Goal: Find specific fact: Find specific fact

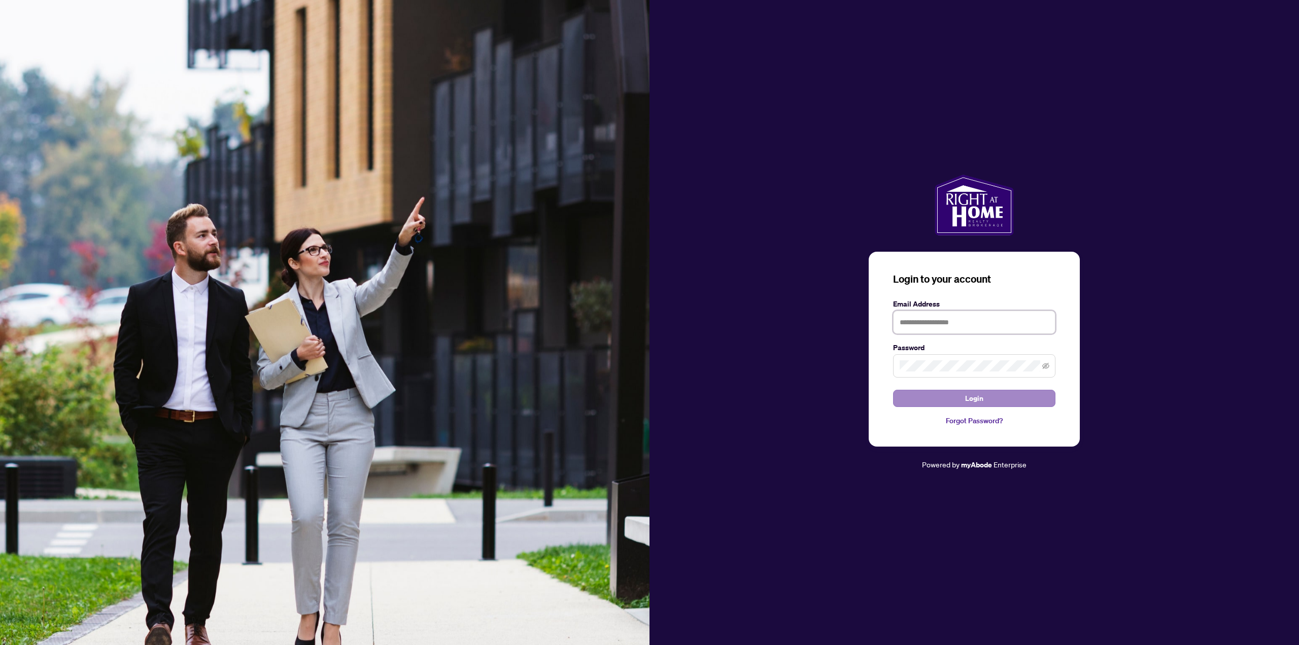
type input "**********"
click at [953, 397] on button "Login" at bounding box center [974, 398] width 162 height 17
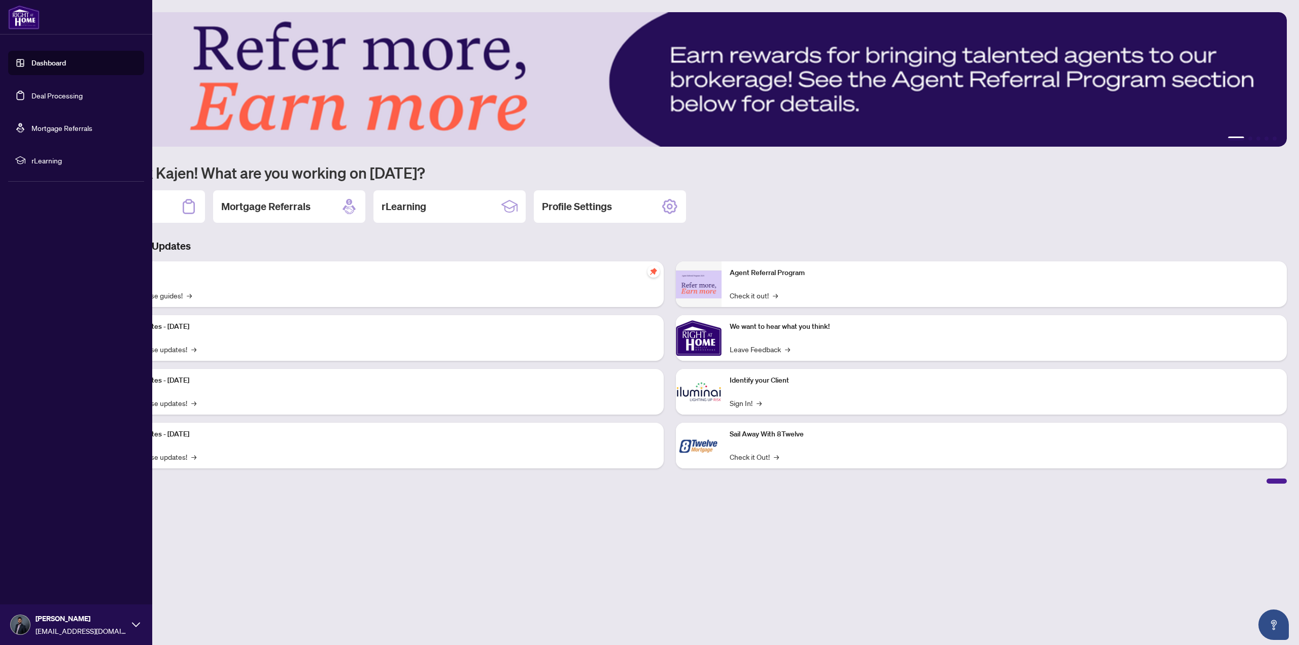
click at [60, 99] on link "Deal Processing" at bounding box center [56, 95] width 51 height 9
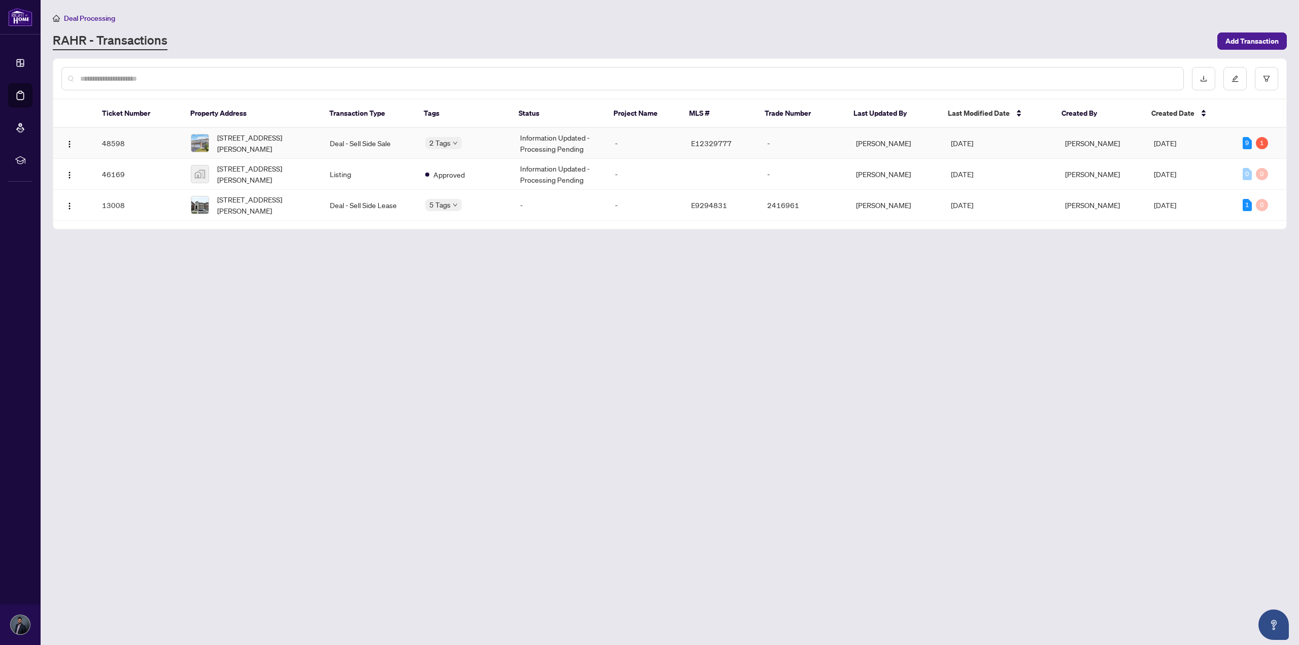
click at [831, 141] on td "-" at bounding box center [803, 143] width 89 height 31
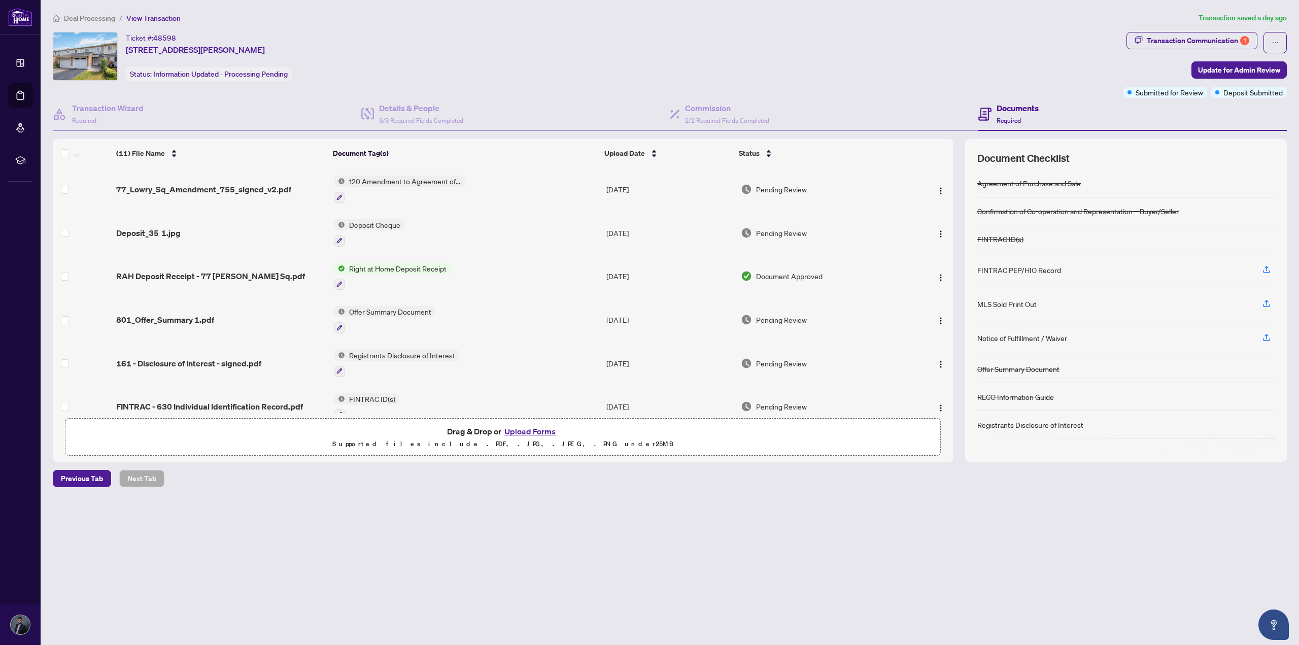
click at [1209, 52] on span "Transaction Communication 1" at bounding box center [1192, 42] width 131 height 21
click at [1209, 42] on div "Transaction Communication 1" at bounding box center [1198, 40] width 103 height 16
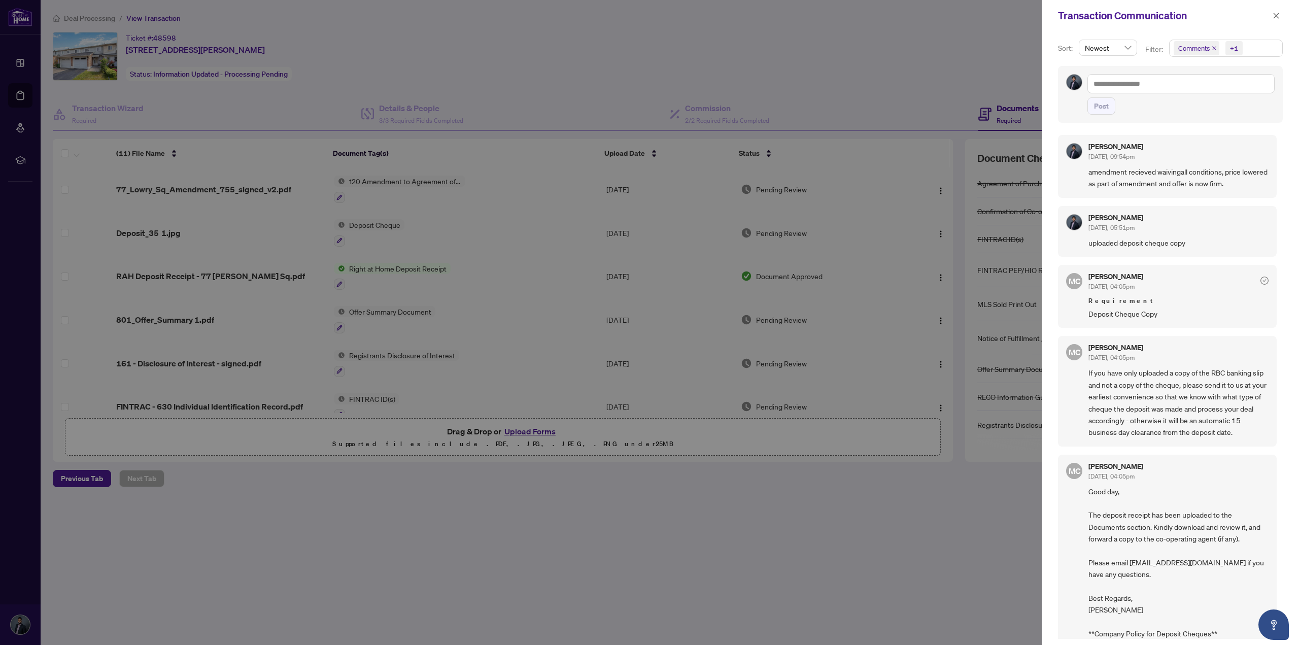
click at [915, 476] on div at bounding box center [649, 322] width 1299 height 645
click at [905, 485] on div at bounding box center [649, 322] width 1299 height 645
click at [1276, 16] on icon "close" at bounding box center [1277, 16] width 6 height 6
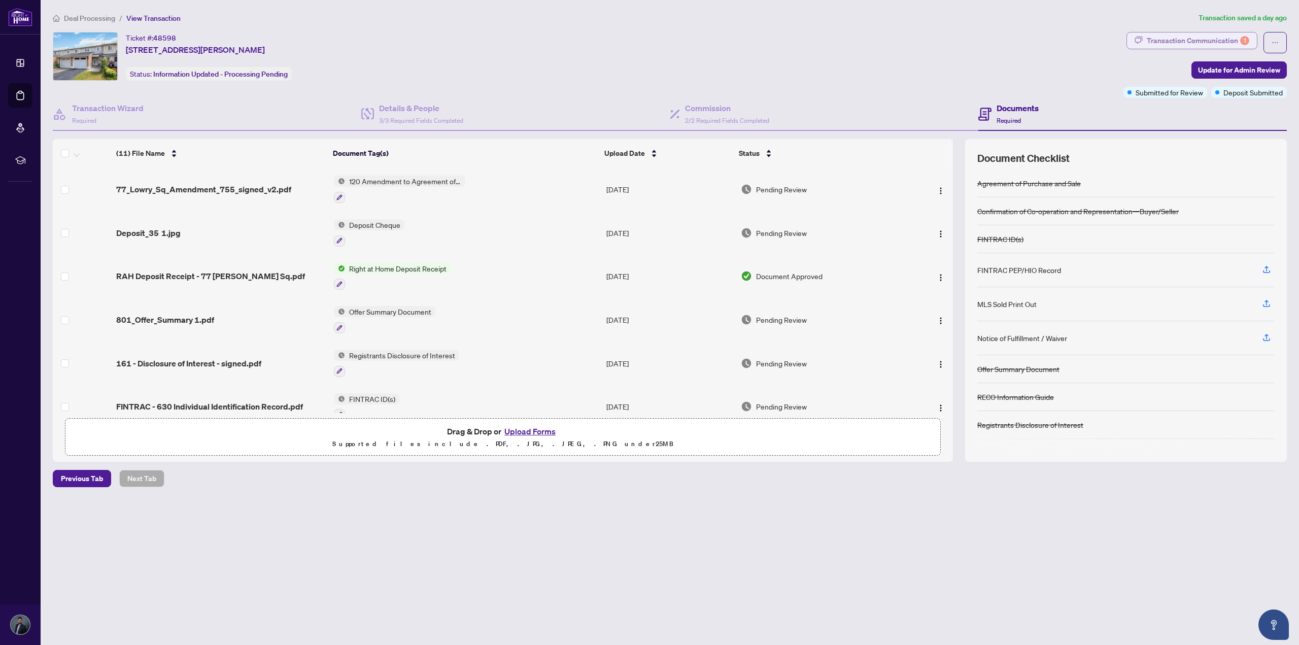
click at [1179, 39] on div "Transaction Communication 1" at bounding box center [1198, 40] width 103 height 16
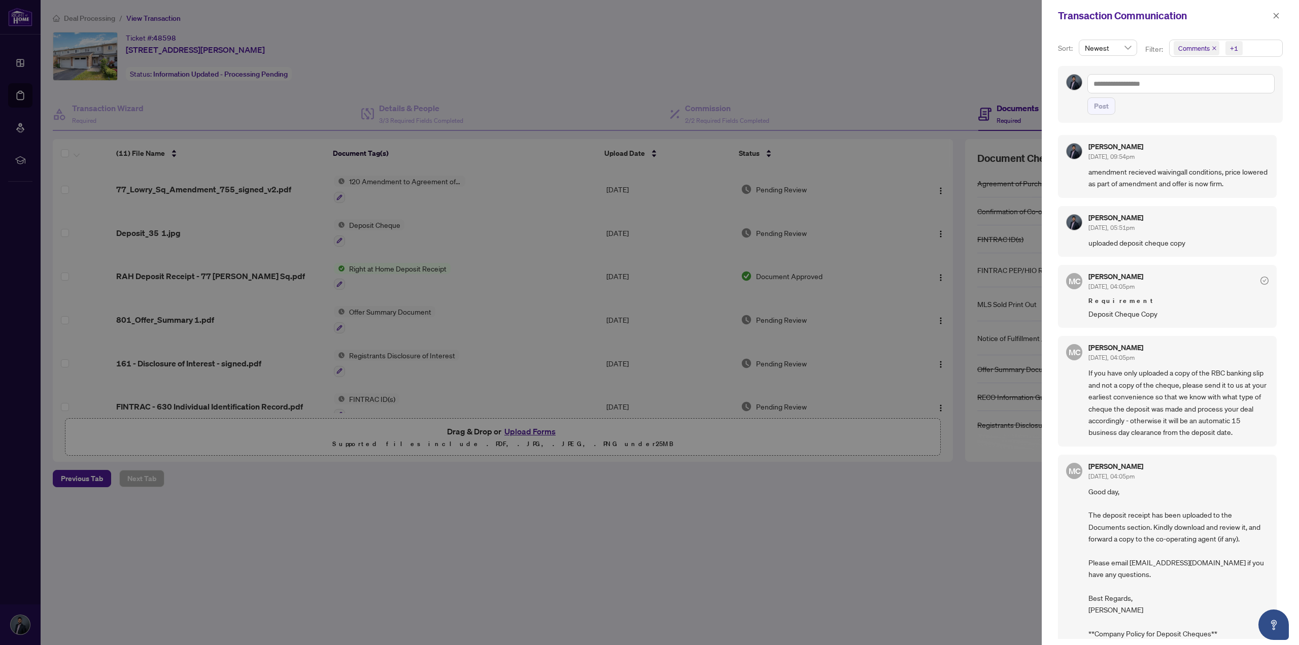
click at [1007, 61] on div at bounding box center [649, 322] width 1299 height 645
click at [1273, 14] on icon "close" at bounding box center [1276, 15] width 7 height 7
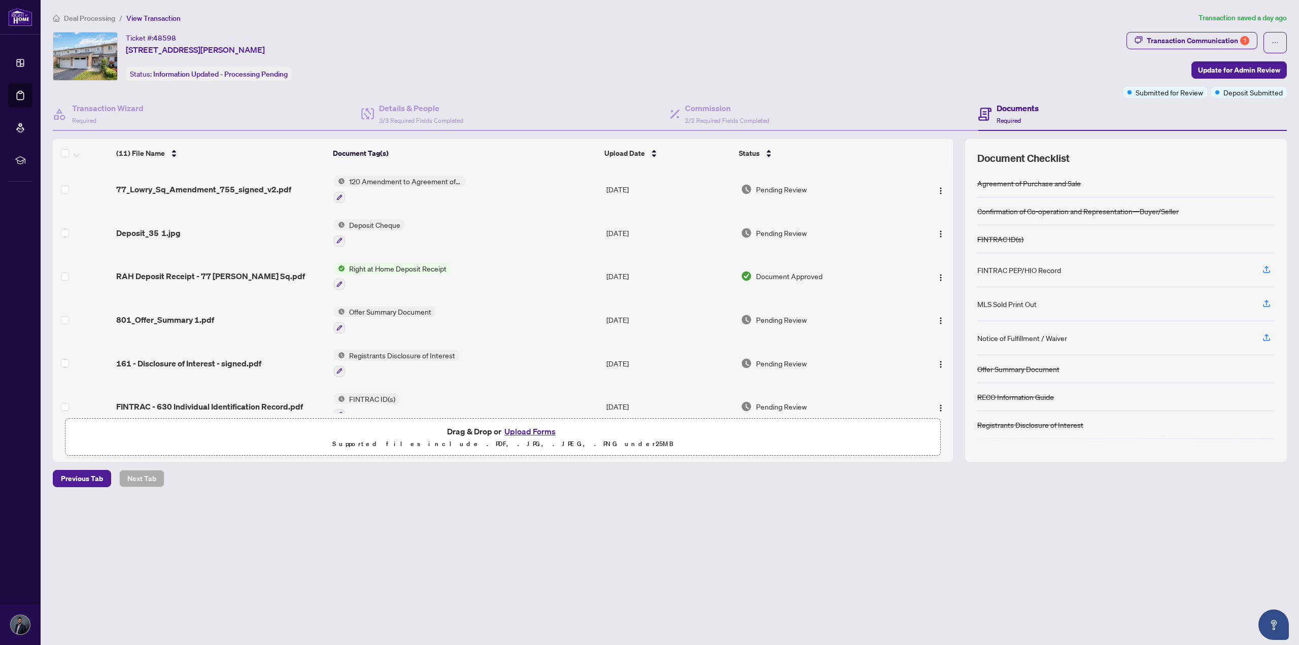
click at [88, 17] on span "Deal Processing" at bounding box center [89, 18] width 51 height 9
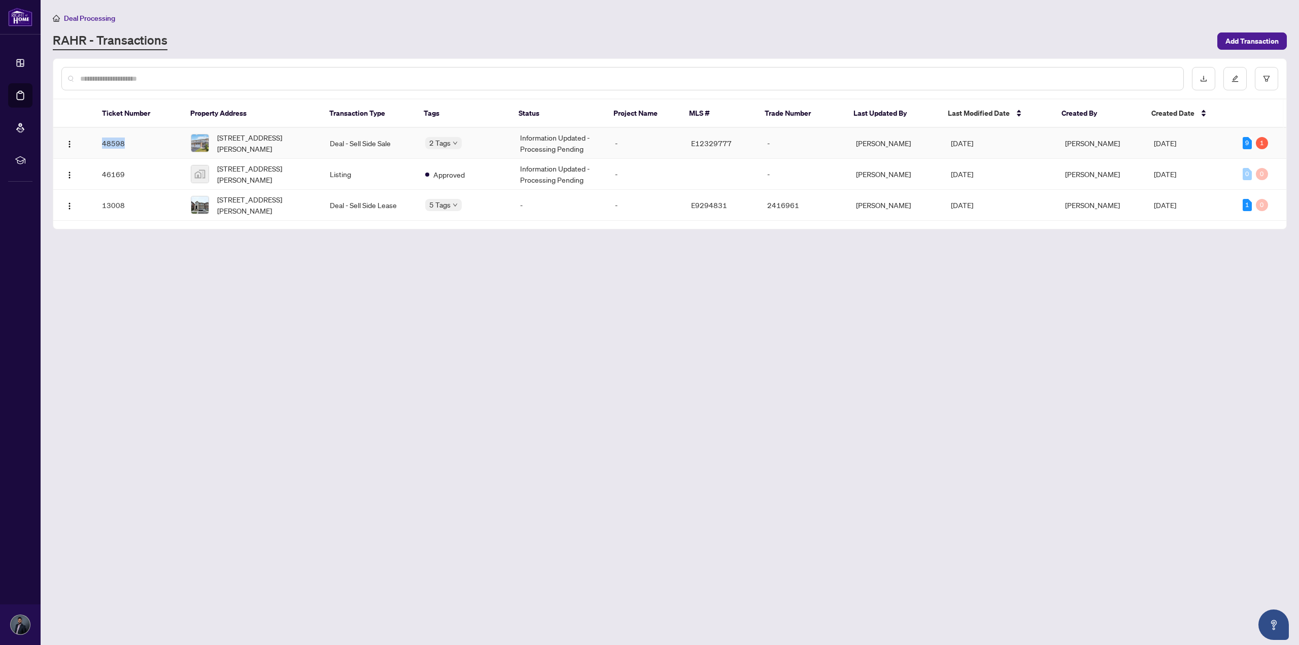
drag, startPoint x: 127, startPoint y: 145, endPoint x: 102, endPoint y: 140, distance: 25.8
click at [102, 140] on td "48598" at bounding box center [138, 143] width 89 height 31
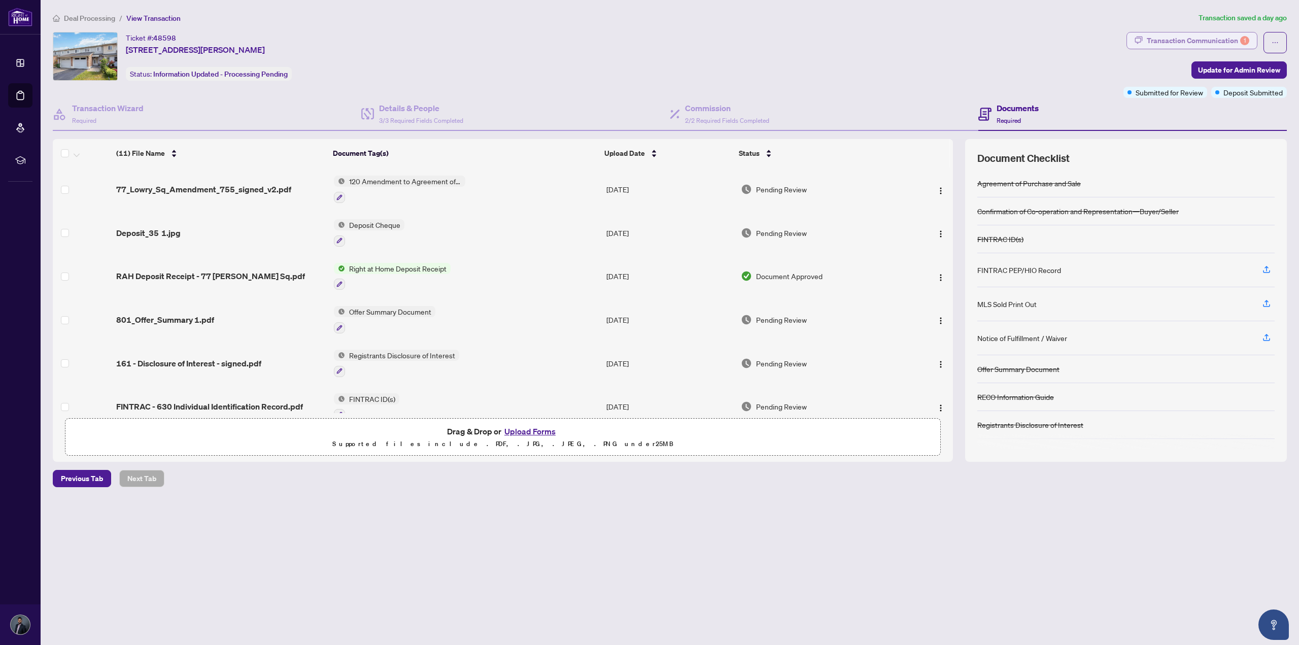
click at [1175, 38] on div "Transaction Communication 1" at bounding box center [1198, 40] width 103 height 16
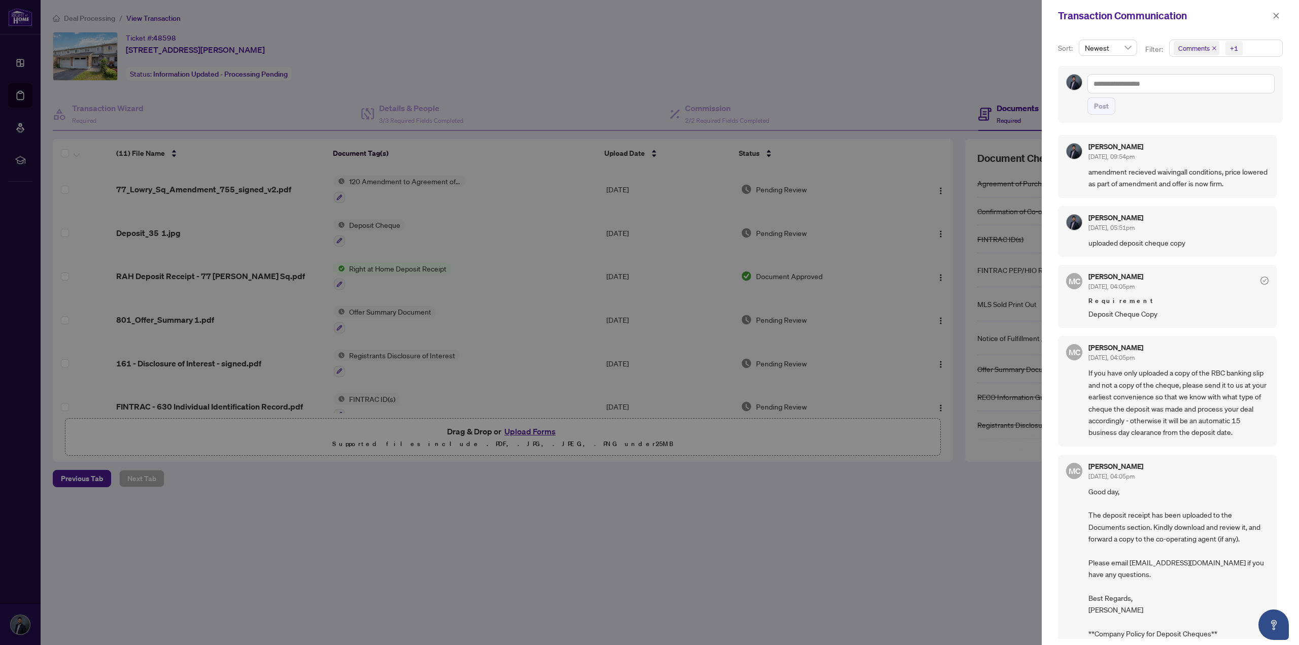
click at [893, 498] on div at bounding box center [649, 322] width 1299 height 645
click at [1283, 17] on div "Transaction Communication" at bounding box center [1170, 15] width 257 height 31
click at [1279, 13] on icon "close" at bounding box center [1276, 15] width 7 height 7
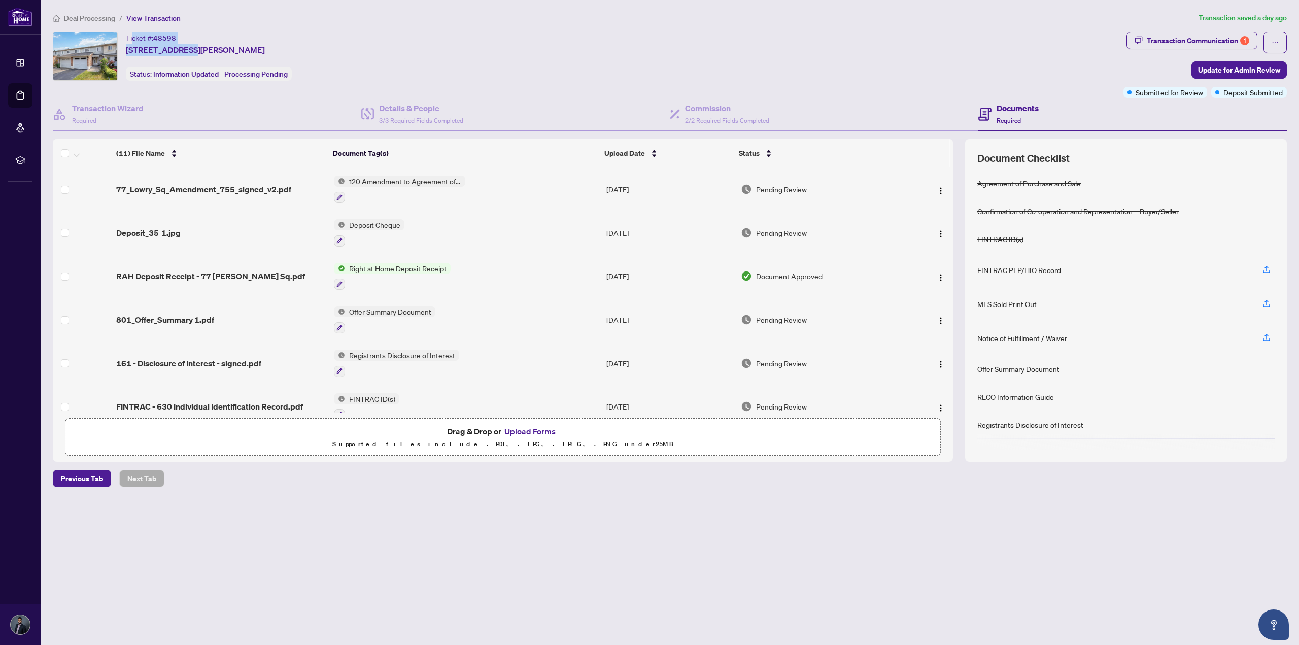
drag, startPoint x: 183, startPoint y: 36, endPoint x: 131, endPoint y: 32, distance: 51.9
click at [131, 32] on div "Ticket #: 48598 [STREET_ADDRESS][PERSON_NAME]" at bounding box center [195, 44] width 139 height 24
click at [128, 32] on div "Ticket #: 48598" at bounding box center [151, 38] width 50 height 12
drag, startPoint x: 126, startPoint y: 36, endPoint x: 177, endPoint y: 37, distance: 50.8
click at [177, 37] on div "Ticket #: 48598 [STREET_ADDRESS][PERSON_NAME]" at bounding box center [195, 44] width 139 height 24
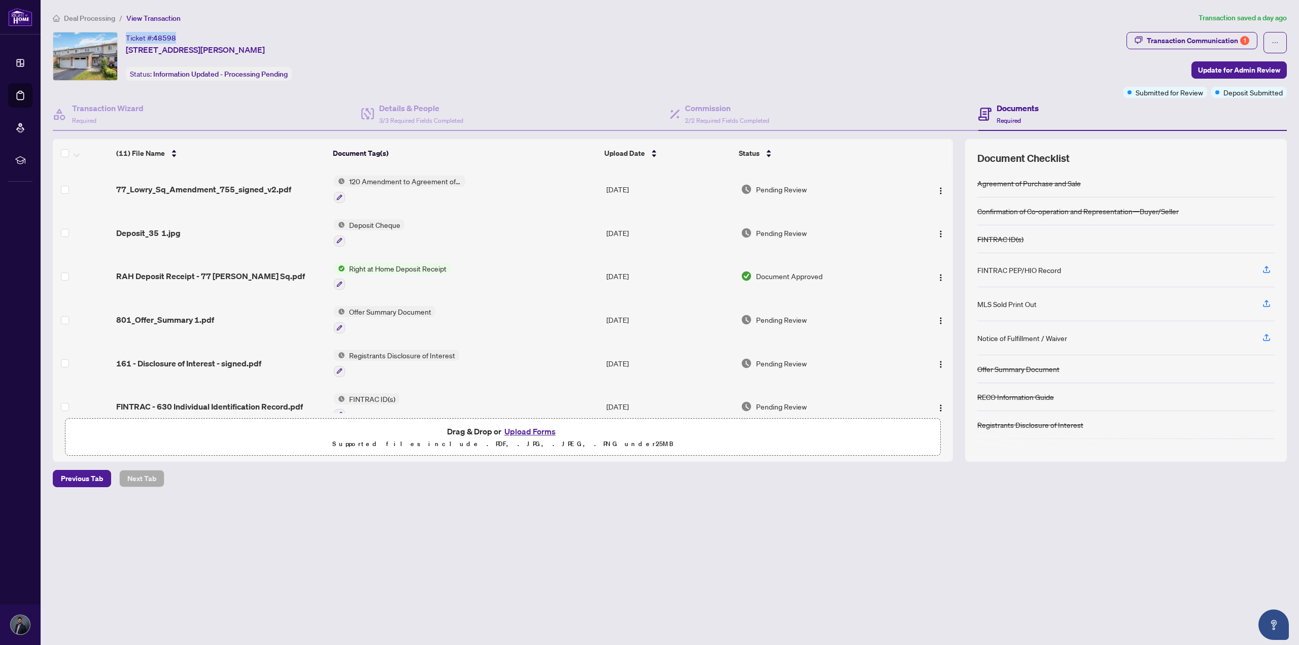
copy div "Ticket #: 48598"
